Goal: Register for event/course

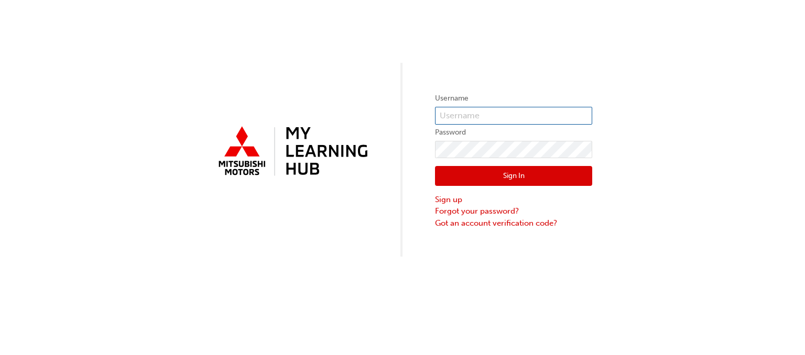
click at [472, 114] on input "text" at bounding box center [513, 116] width 157 height 18
type input "0005847006"
click at [500, 175] on button "Sign In" at bounding box center [513, 176] width 157 height 20
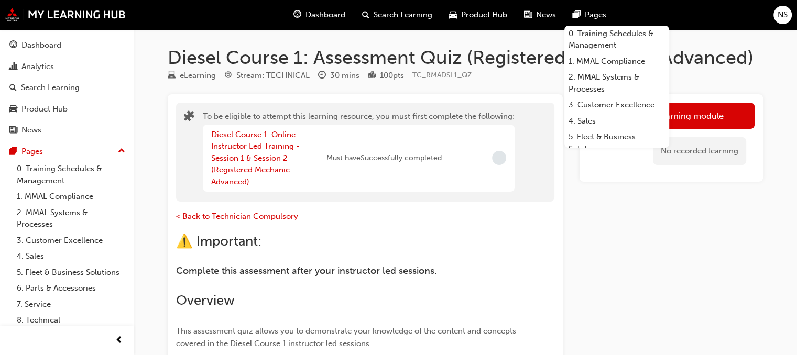
click at [328, 19] on span "Dashboard" at bounding box center [326, 15] width 40 height 12
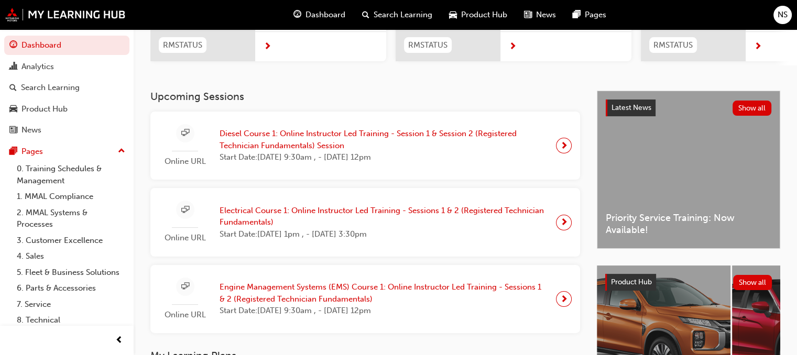
scroll to position [178, 0]
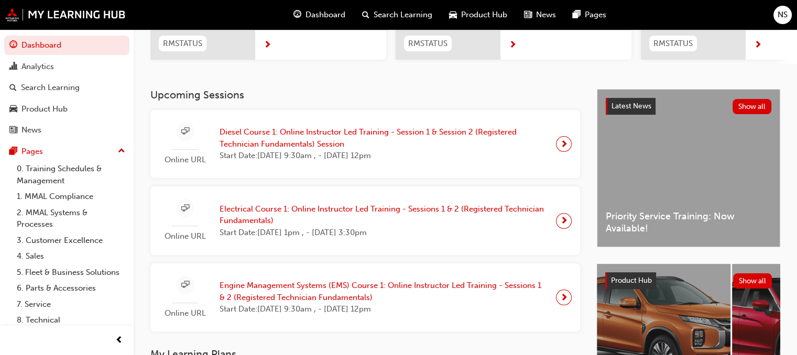
click at [295, 141] on span "Diesel Course 1: Online Instructor Led Training - Session 1 & Session 2 (Regist…" at bounding box center [384, 138] width 328 height 24
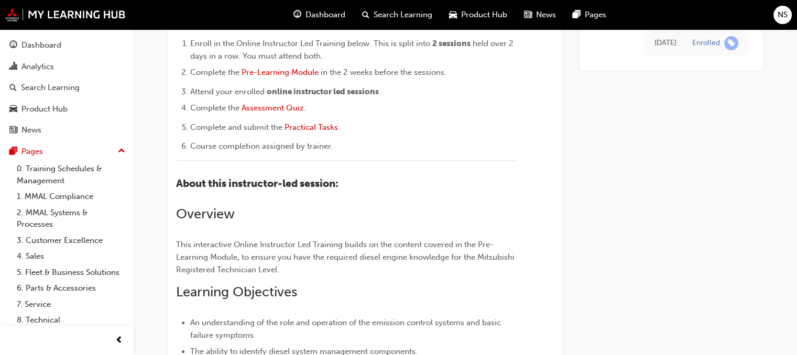
scroll to position [973, 0]
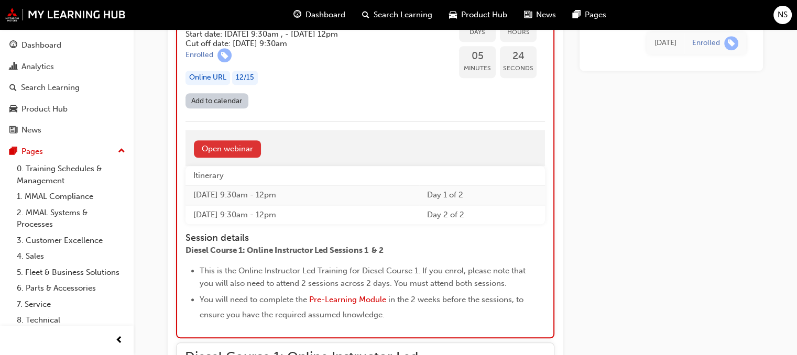
click at [236, 158] on link "Open webinar" at bounding box center [227, 148] width 67 height 17
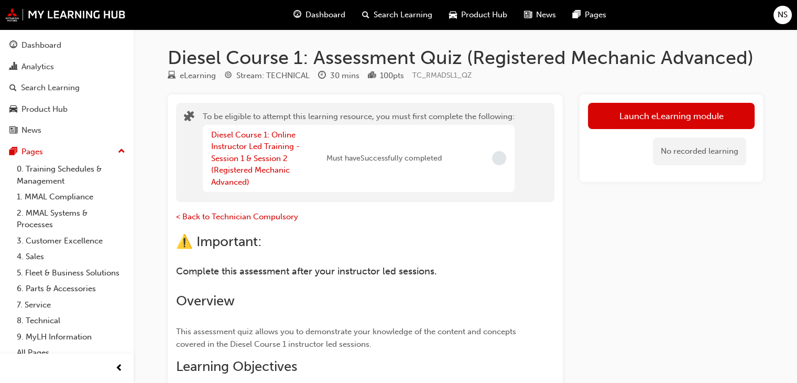
click at [332, 18] on span "Dashboard" at bounding box center [326, 15] width 40 height 12
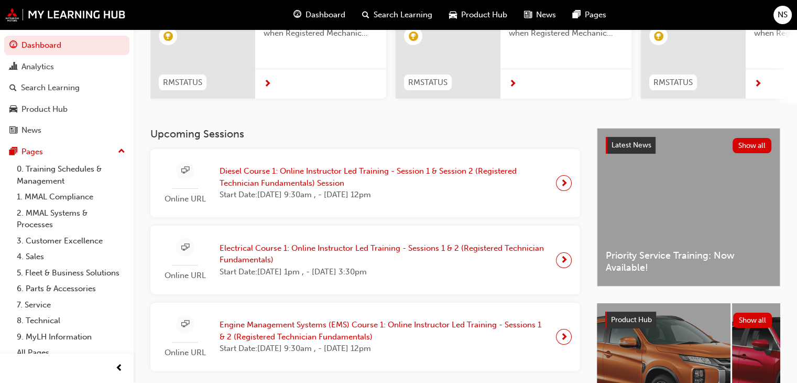
scroll to position [138, 0]
click at [522, 193] on span "Start Date: Tue 26 Aug 2025, 9:30am , - Wed 27 Aug 2025, 12pm" at bounding box center [384, 195] width 328 height 12
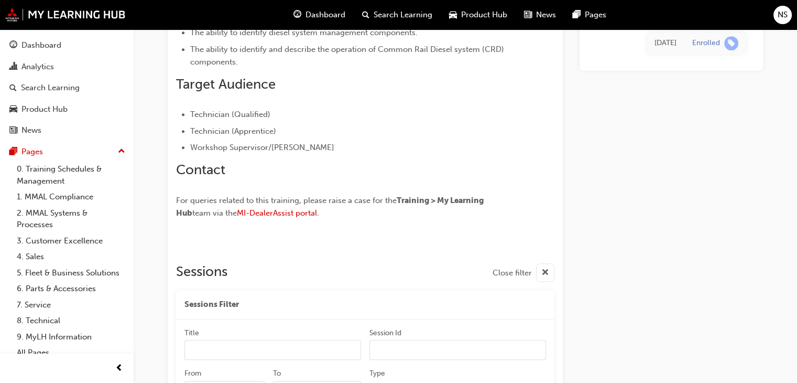
scroll to position [966, 0]
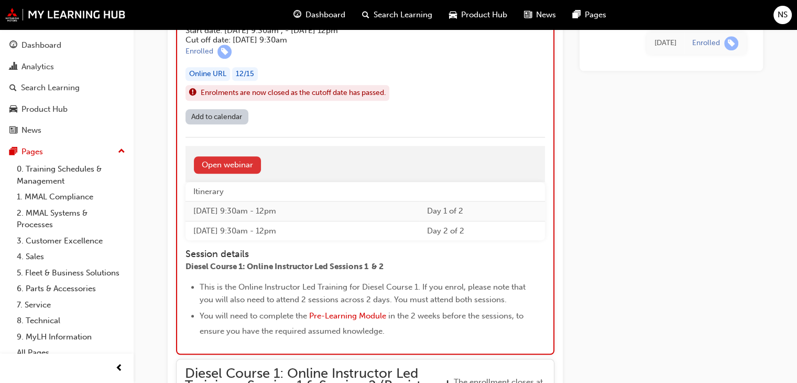
click at [244, 164] on link "Open webinar" at bounding box center [227, 164] width 67 height 17
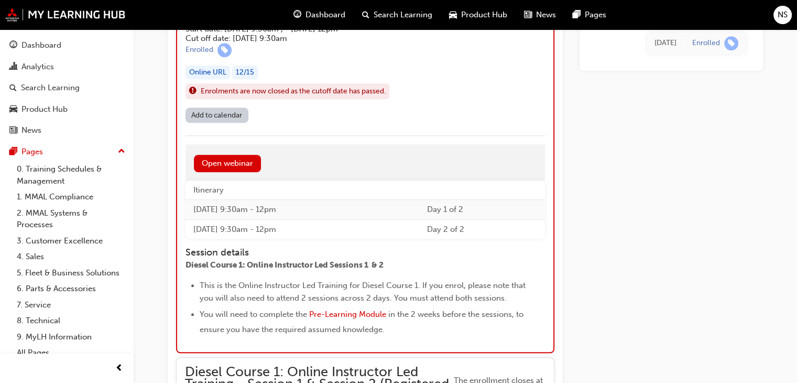
scroll to position [962, 0]
